Goal: Task Accomplishment & Management: Complete application form

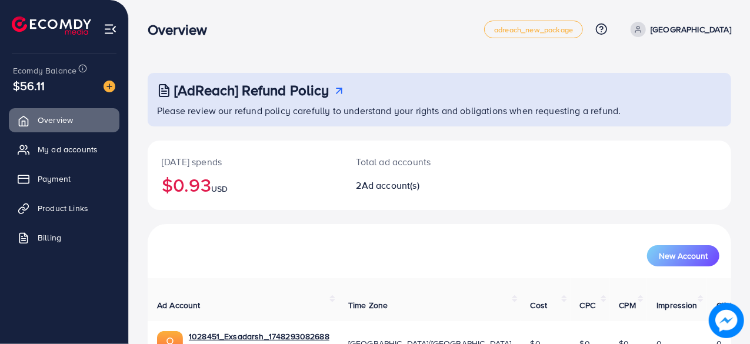
scroll to position [106, 0]
click at [78, 209] on span "Product Links" at bounding box center [66, 208] width 51 height 12
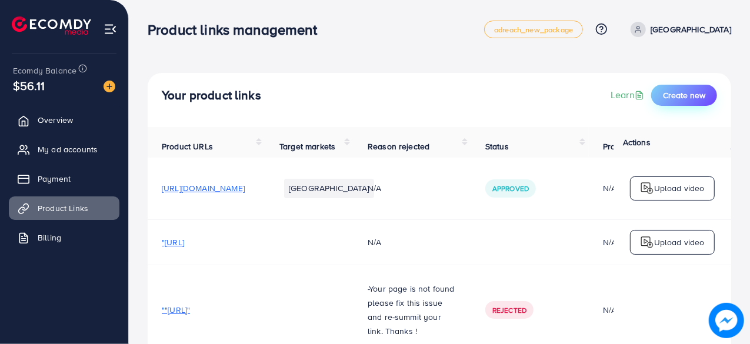
click at [683, 93] on span "Create new" at bounding box center [684, 95] width 42 height 12
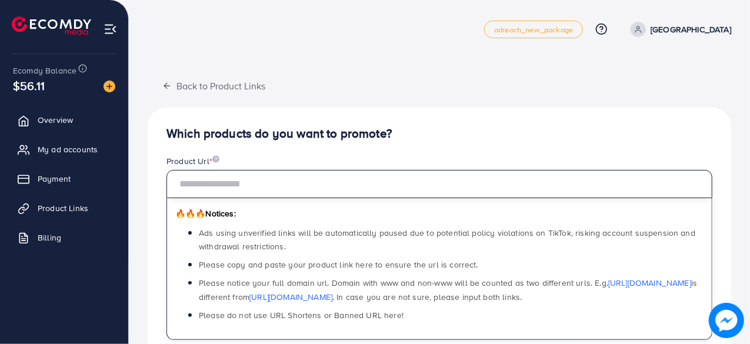
click at [269, 182] on input "text" at bounding box center [439, 184] width 546 height 28
paste input "**********"
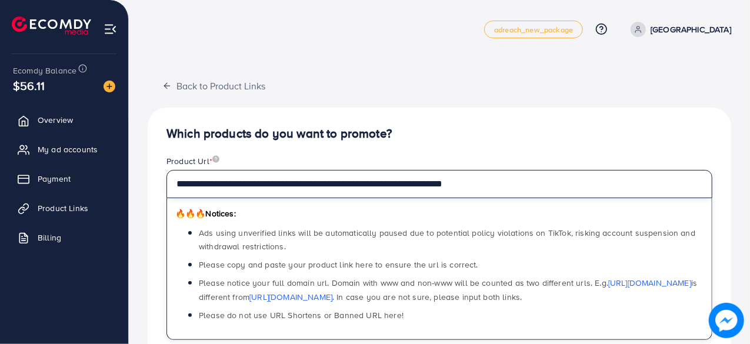
type input "**********"
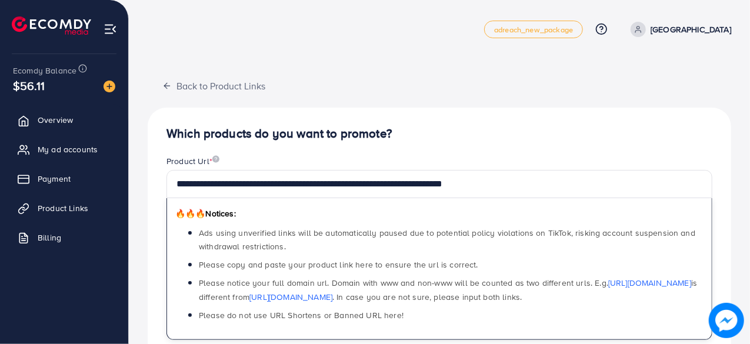
click at [474, 133] on h4 "Which products do you want to promote?" at bounding box center [439, 133] width 546 height 15
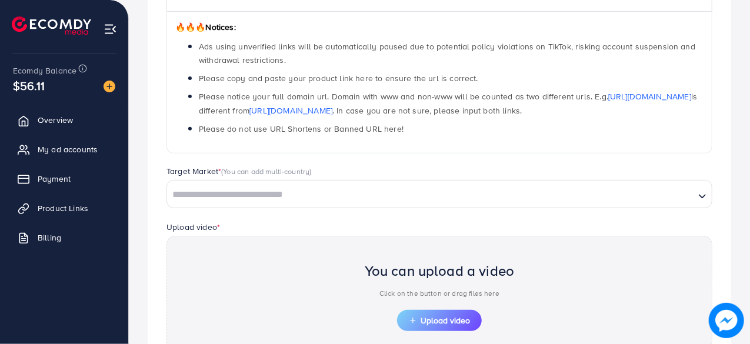
scroll to position [187, 0]
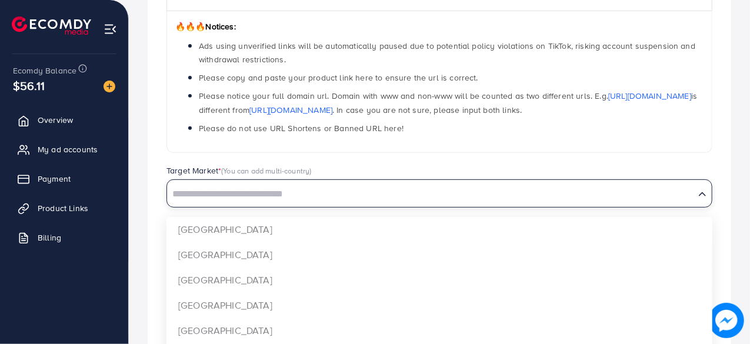
click at [353, 190] on input "Search for option" at bounding box center [430, 194] width 525 height 18
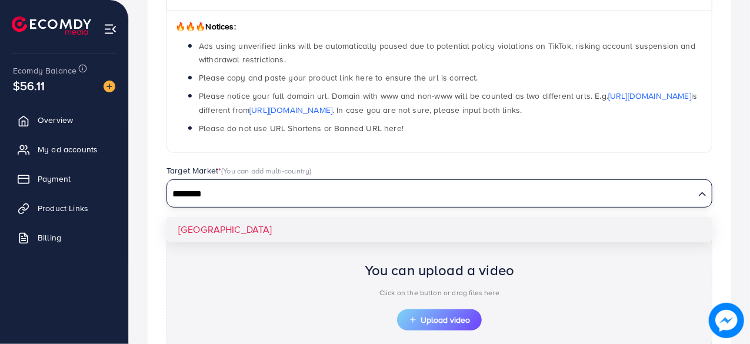
type input "********"
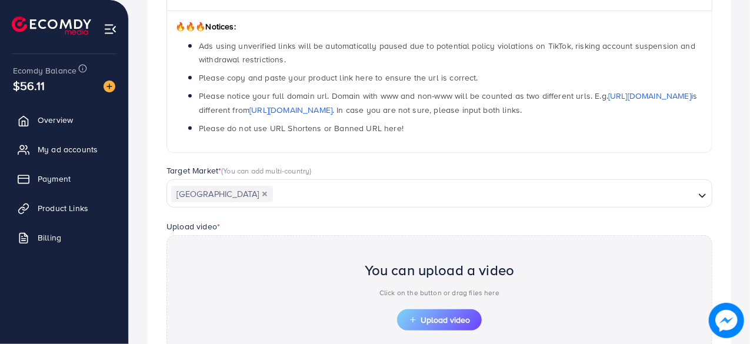
click at [420, 149] on div "🔥🔥🔥 Notices: Ads using unverified links will be automatically paused due to pot…" at bounding box center [439, 82] width 546 height 142
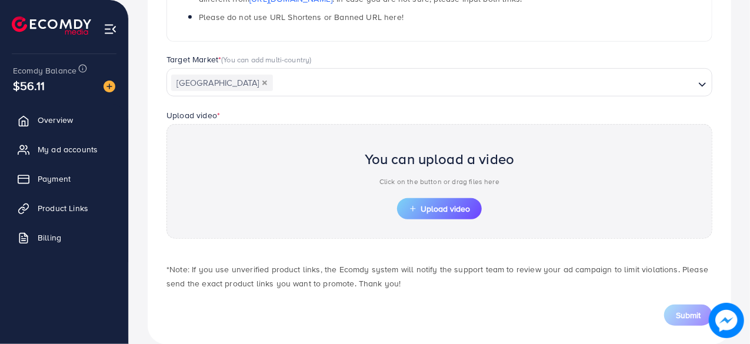
scroll to position [315, 0]
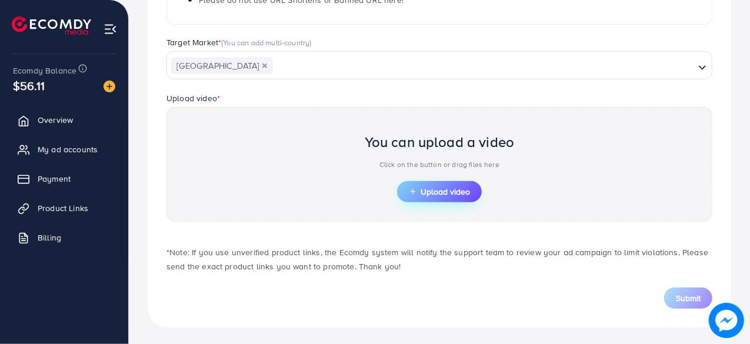
click at [426, 190] on span "Upload video" at bounding box center [439, 192] width 61 height 8
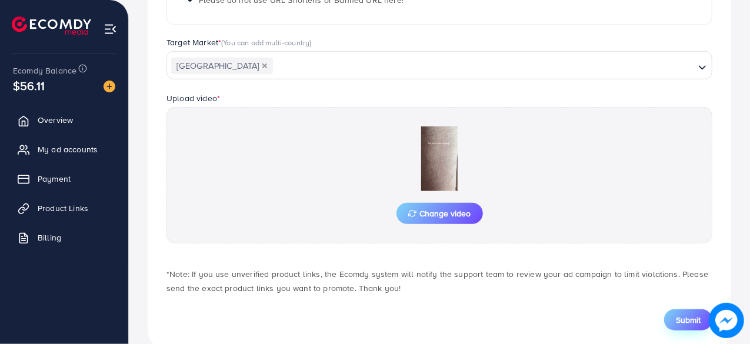
click at [684, 315] on span "Submit" at bounding box center [687, 320] width 25 height 12
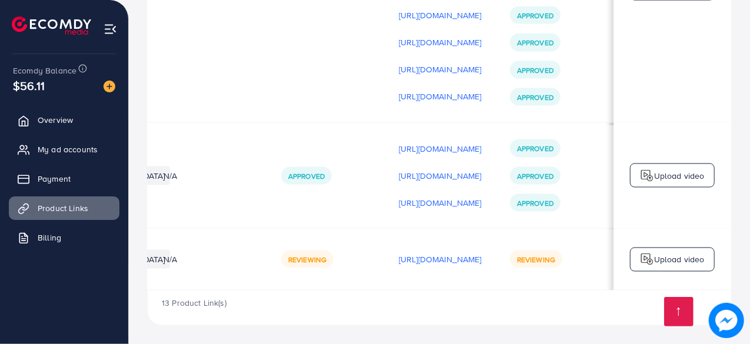
scroll to position [0, 350]
click at [662, 257] on p "Upload video" at bounding box center [679, 259] width 51 height 14
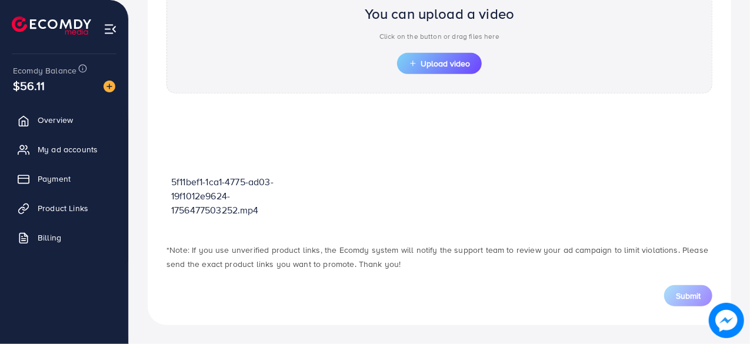
scroll to position [421, 0]
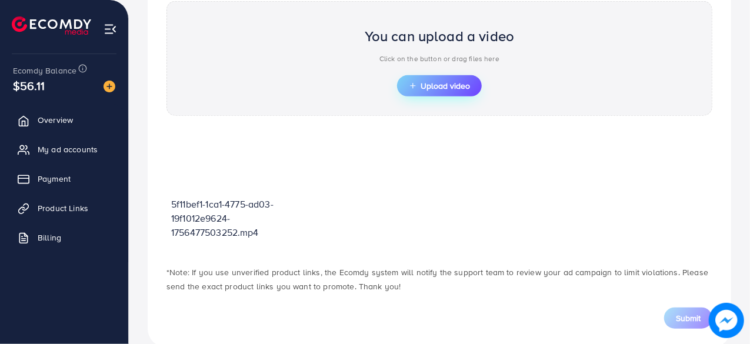
click at [443, 82] on span "Upload video" at bounding box center [439, 86] width 61 height 8
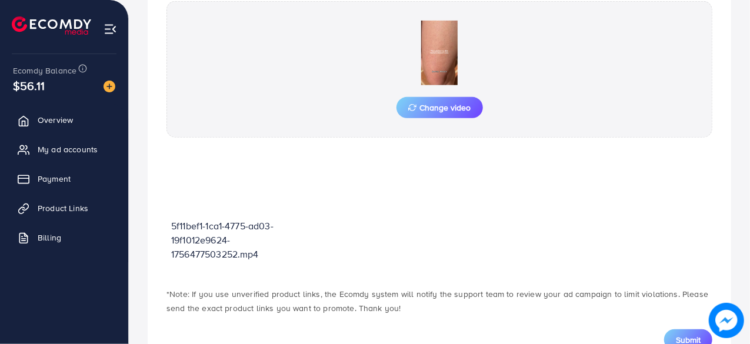
scroll to position [463, 0]
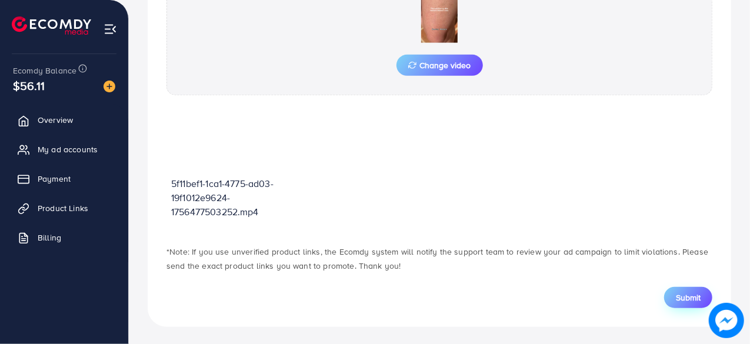
click at [684, 293] on span "Submit" at bounding box center [687, 298] width 25 height 12
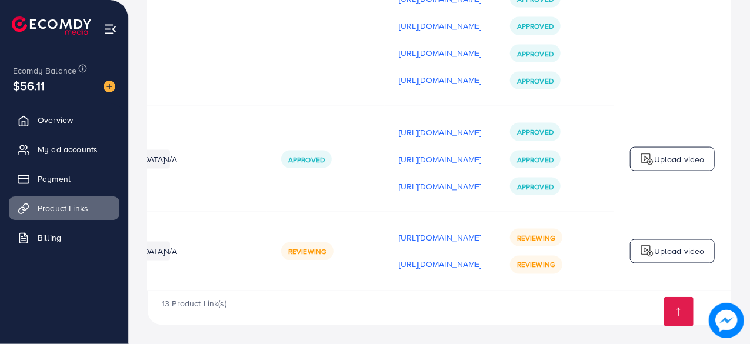
scroll to position [0, 347]
click at [673, 247] on p "Upload video" at bounding box center [679, 251] width 51 height 14
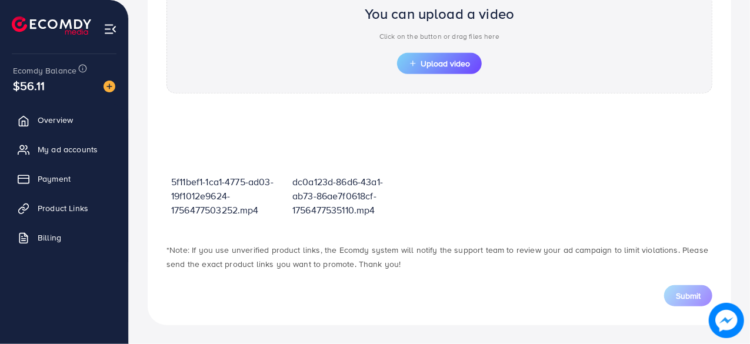
scroll to position [421, 0]
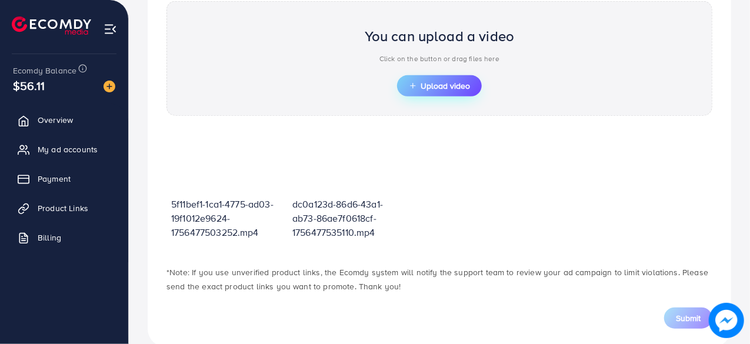
click at [427, 86] on span "Upload video" at bounding box center [439, 86] width 61 height 8
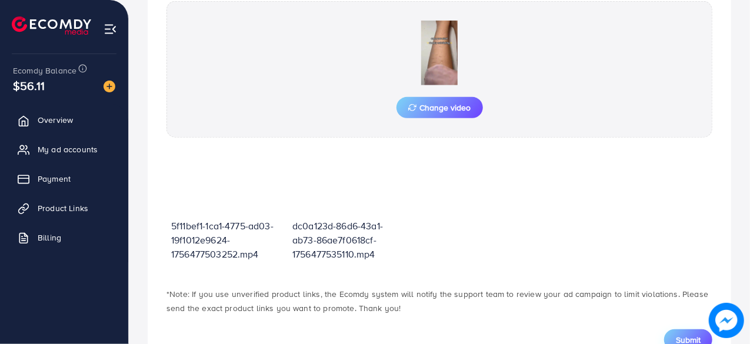
click at [683, 334] on span "Submit" at bounding box center [687, 340] width 25 height 12
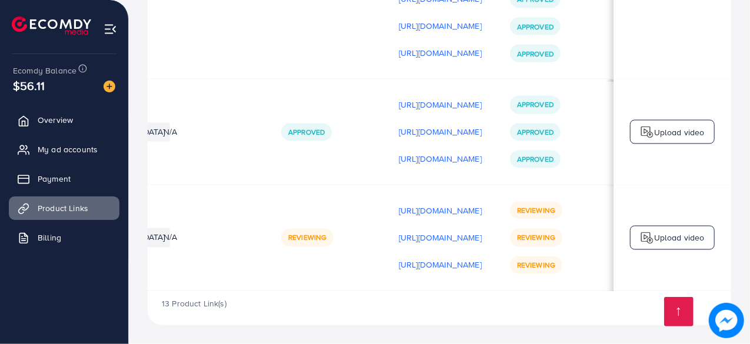
scroll to position [0, 347]
click at [645, 234] on img at bounding box center [647, 238] width 14 height 14
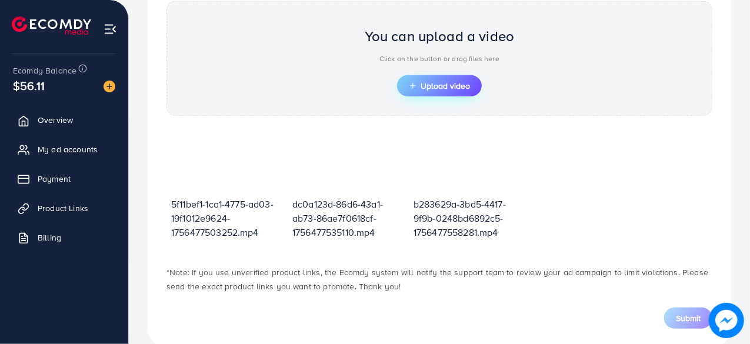
click at [428, 89] on span "Upload video" at bounding box center [439, 86] width 61 height 8
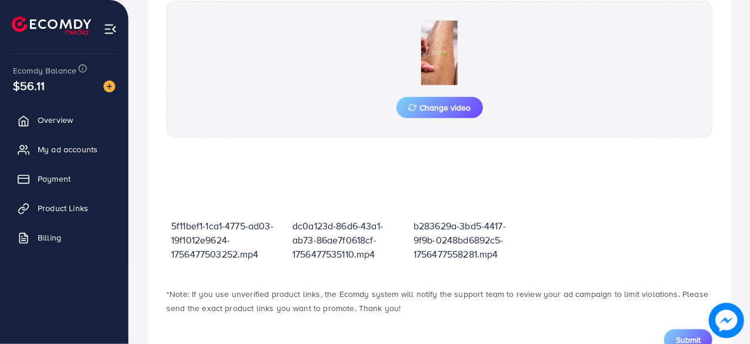
click at [685, 336] on span "Submit" at bounding box center [687, 340] width 25 height 12
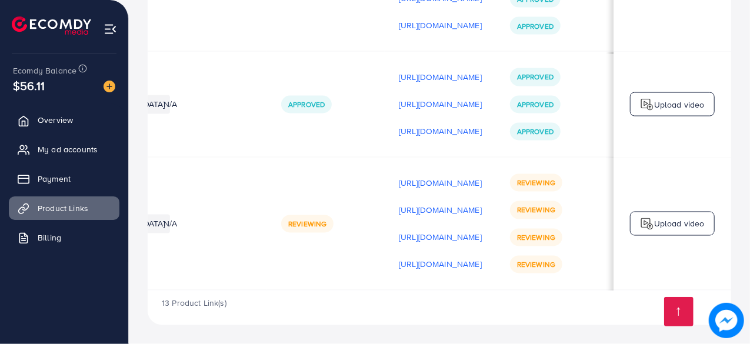
scroll to position [0, 347]
click at [676, 218] on p "Upload video" at bounding box center [679, 224] width 51 height 14
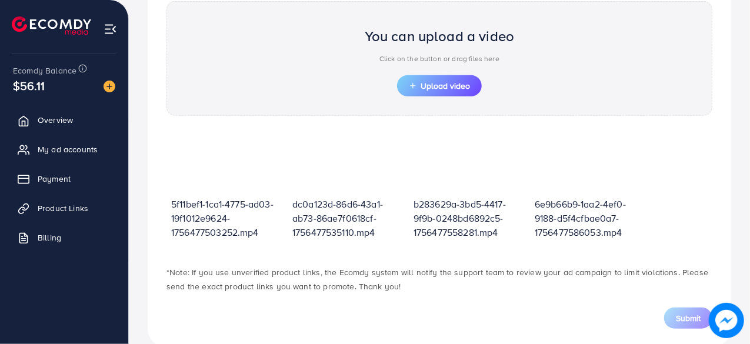
scroll to position [441, 0]
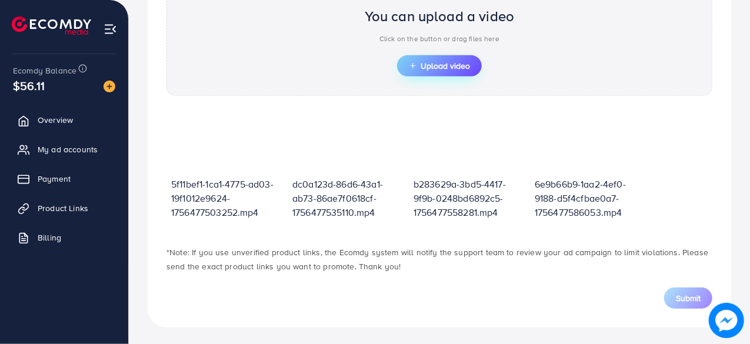
click at [442, 63] on span "Upload video" at bounding box center [439, 66] width 61 height 8
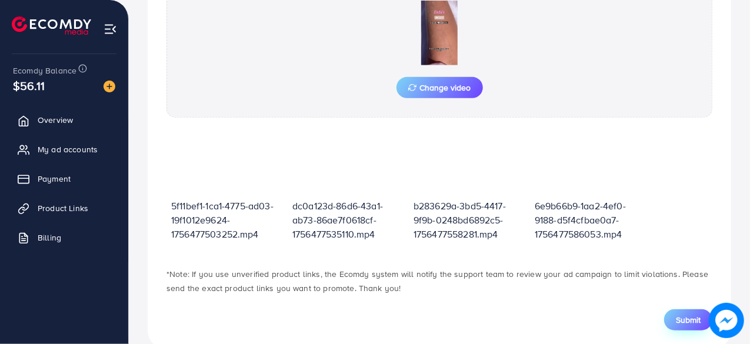
click at [687, 317] on span "Submit" at bounding box center [687, 320] width 25 height 12
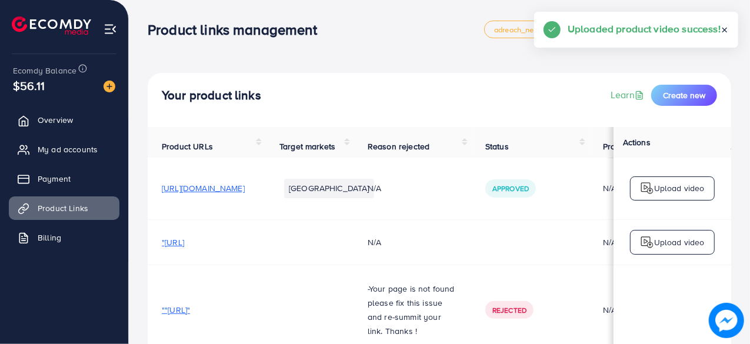
drag, startPoint x: 687, startPoint y: 317, endPoint x: 423, endPoint y: 114, distance: 332.4
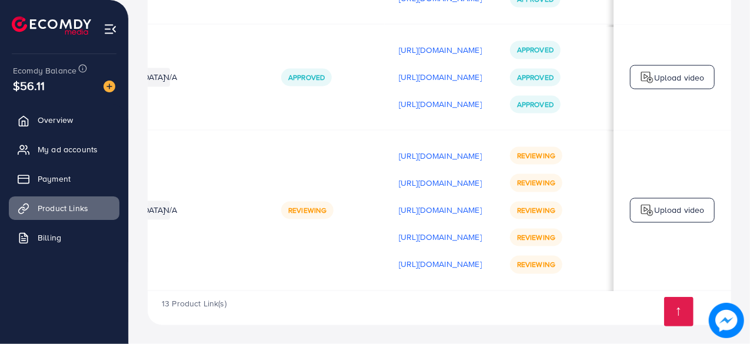
scroll to position [0, 347]
click at [673, 210] on p "Upload video" at bounding box center [679, 210] width 51 height 14
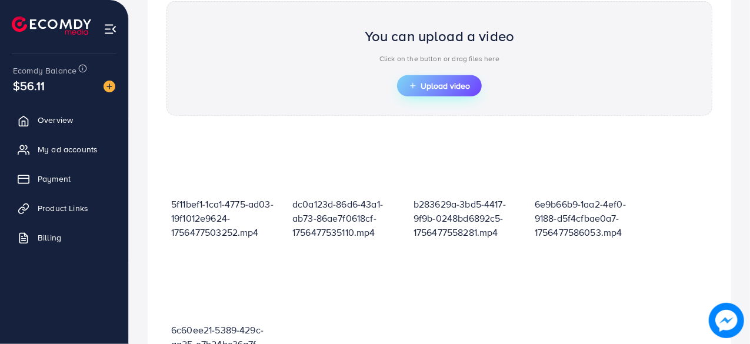
click at [433, 82] on span "Upload video" at bounding box center [439, 86] width 61 height 8
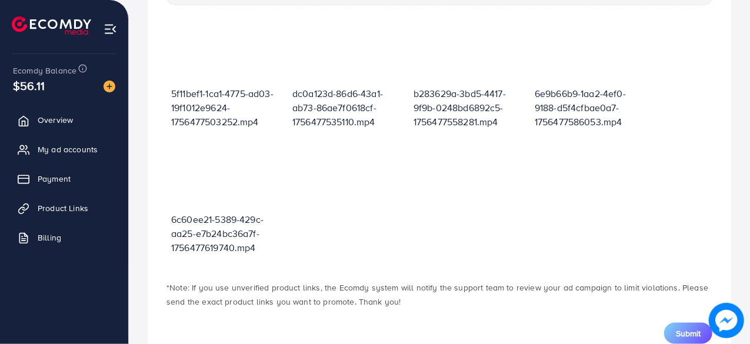
scroll to position [589, 0]
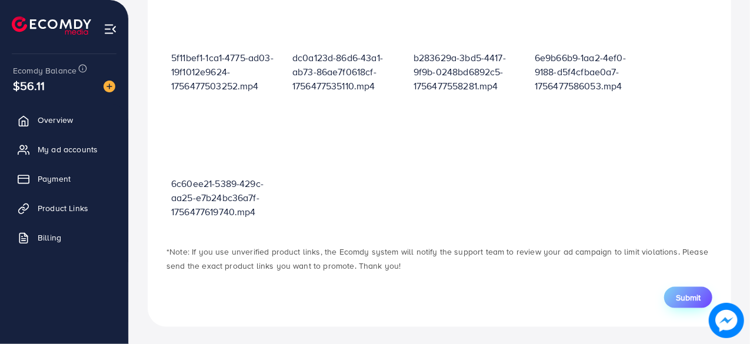
click at [684, 295] on span "Submit" at bounding box center [687, 298] width 25 height 12
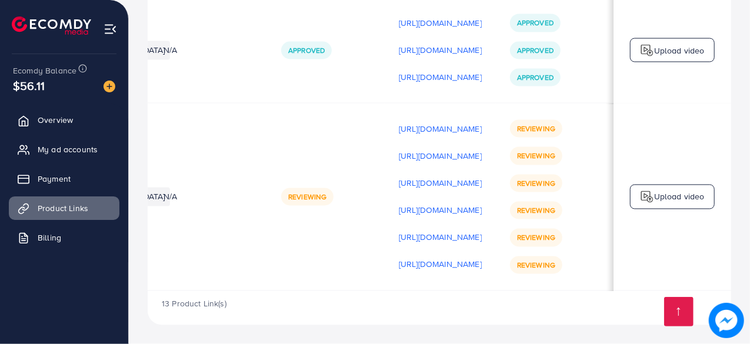
scroll to position [0, 348]
click at [674, 193] on p "Upload video" at bounding box center [679, 197] width 51 height 14
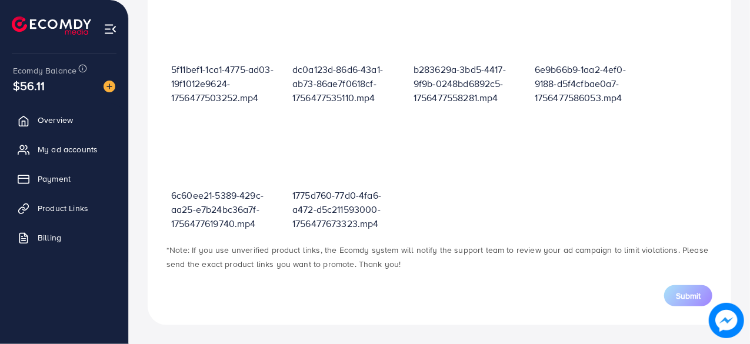
scroll to position [421, 0]
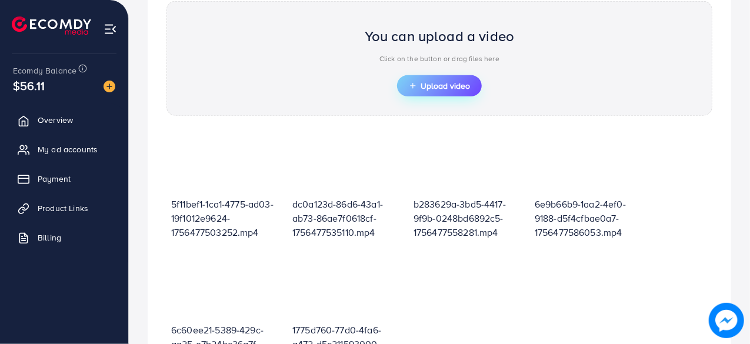
click at [449, 84] on span "Upload video" at bounding box center [439, 86] width 61 height 8
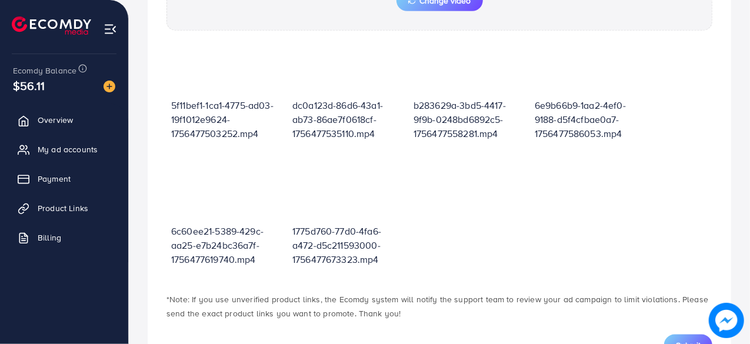
scroll to position [575, 0]
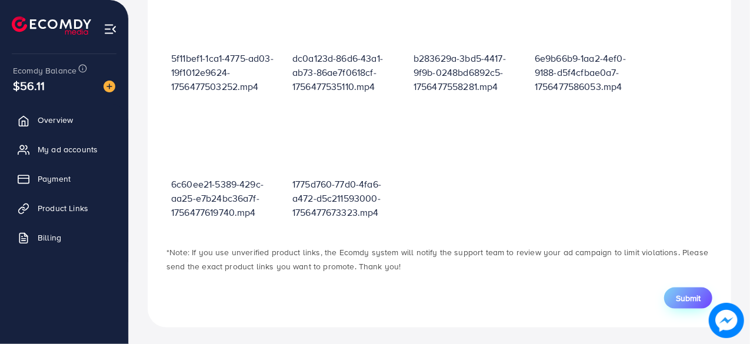
click at [688, 295] on span "Submit" at bounding box center [687, 298] width 25 height 12
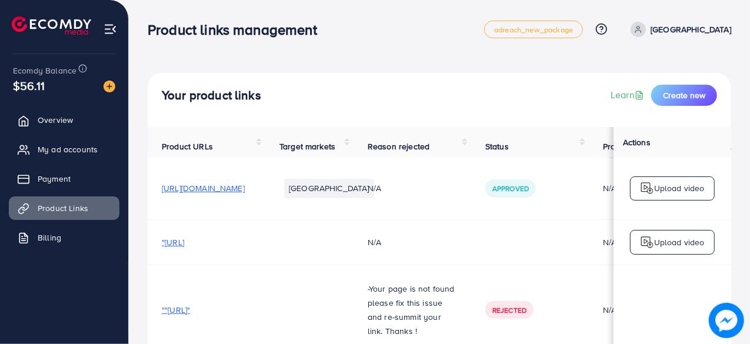
scroll to position [1, 0]
drag, startPoint x: 259, startPoint y: 54, endPoint x: 106, endPoint y: 251, distance: 249.3
click at [106, 251] on ul "Overview My ad accounts Payment Product Links Billing" at bounding box center [64, 182] width 128 height 158
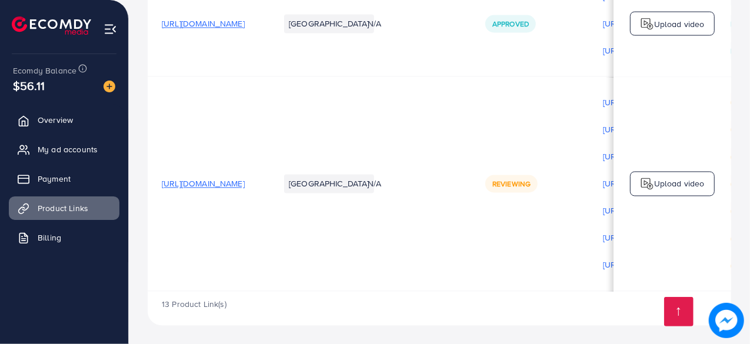
scroll to position [0, 0]
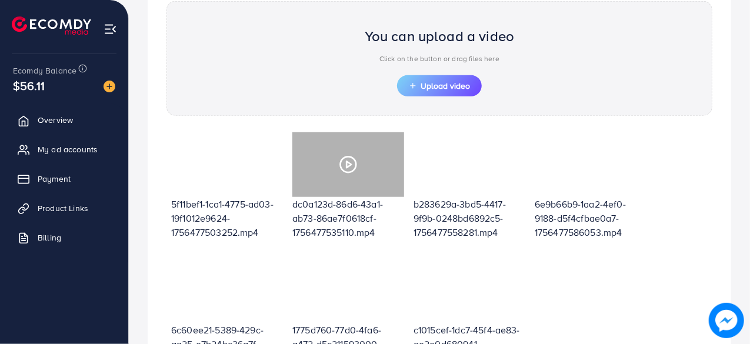
scroll to position [16, 0]
